Goal: Browse casually: Explore the website without a specific task or goal

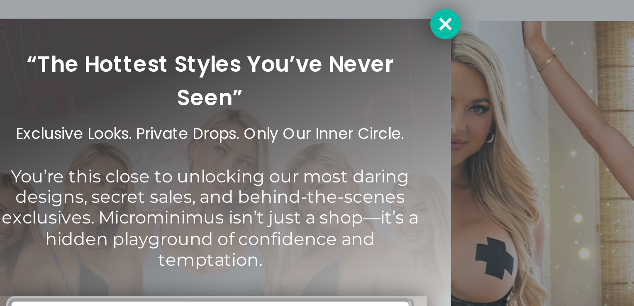
click at [406, 56] on icon at bounding box center [407, 56] width 5 height 5
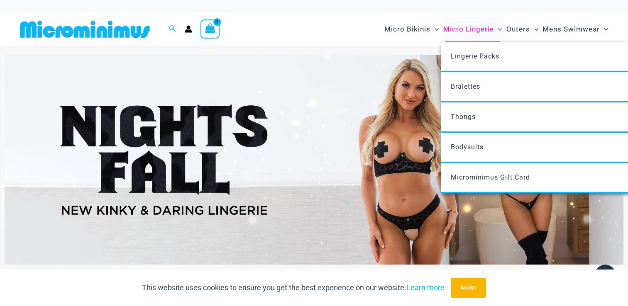
click at [477, 42] on ul "Lingerie Packs Bralettes Thongs Bodysuits Microminimus Gift Card" at bounding box center [564, 118] width 247 height 152
click at [470, 26] on span "Micro Lingerie" at bounding box center [468, 29] width 51 height 21
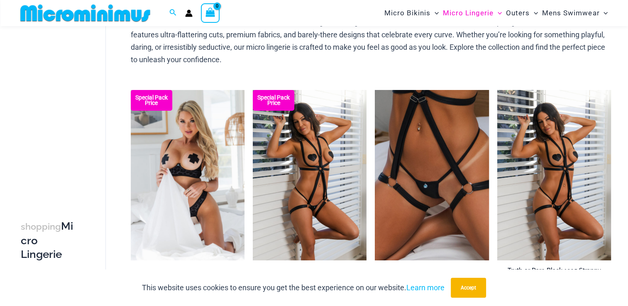
scroll to position [69, 0]
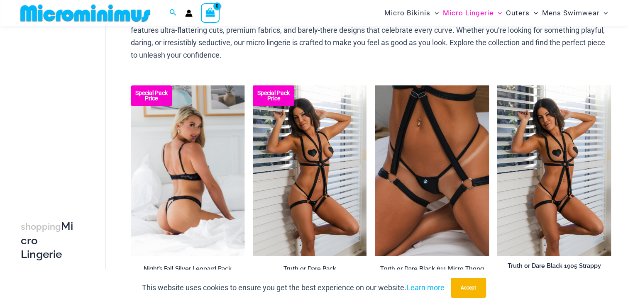
click at [194, 166] on img at bounding box center [188, 171] width 114 height 171
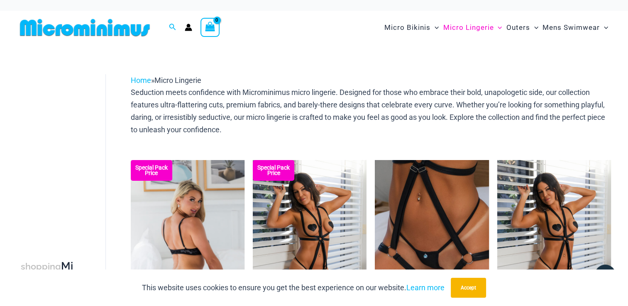
scroll to position [2, 0]
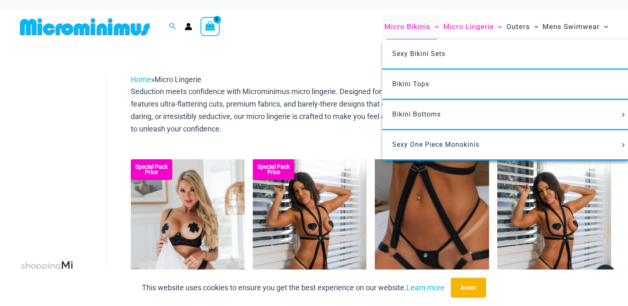
click at [408, 26] on span "Micro Bikinis" at bounding box center [407, 26] width 46 height 21
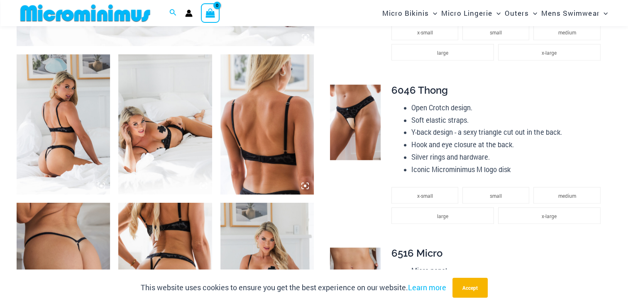
scroll to position [476, 0]
click at [60, 141] on img at bounding box center [63, 124] width 93 height 140
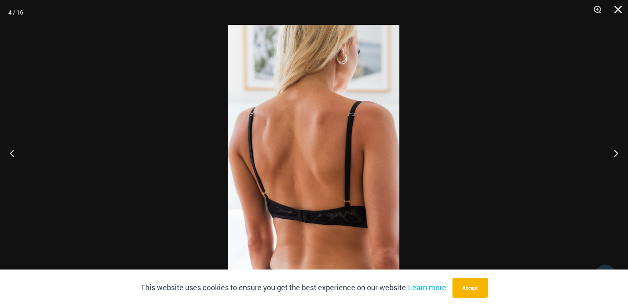
click at [191, 88] on div at bounding box center [314, 153] width 628 height 306
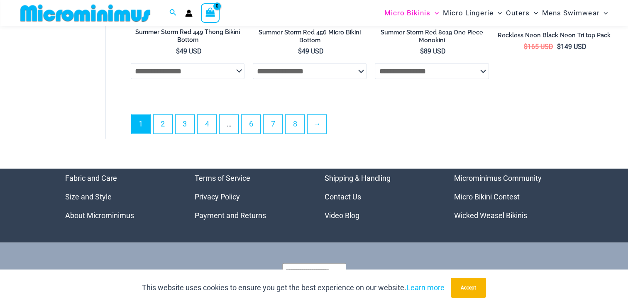
scroll to position [2238, 0]
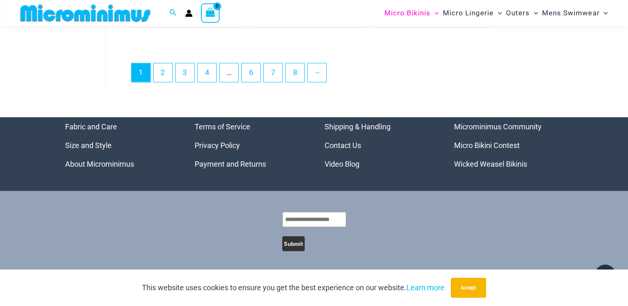
click at [342, 161] on link "Video Blog" at bounding box center [342, 164] width 35 height 9
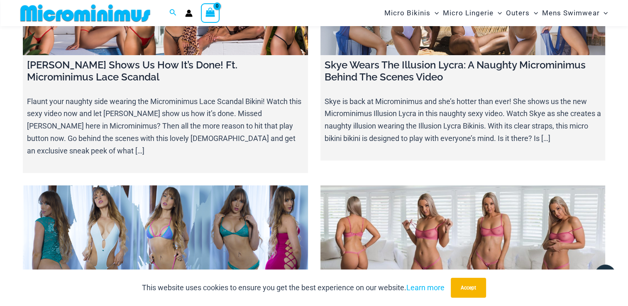
scroll to position [9839, 0]
